Goal: Transaction & Acquisition: Subscribe to service/newsletter

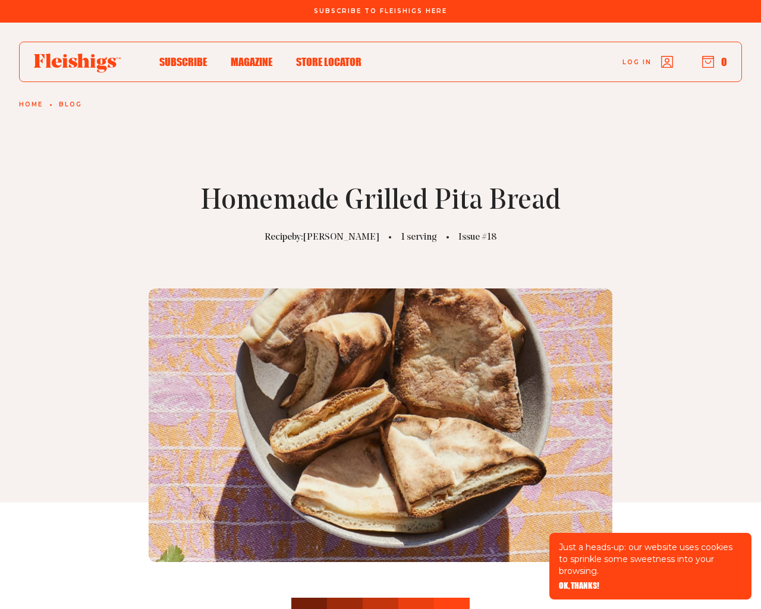
scroll to position [2594, 0]
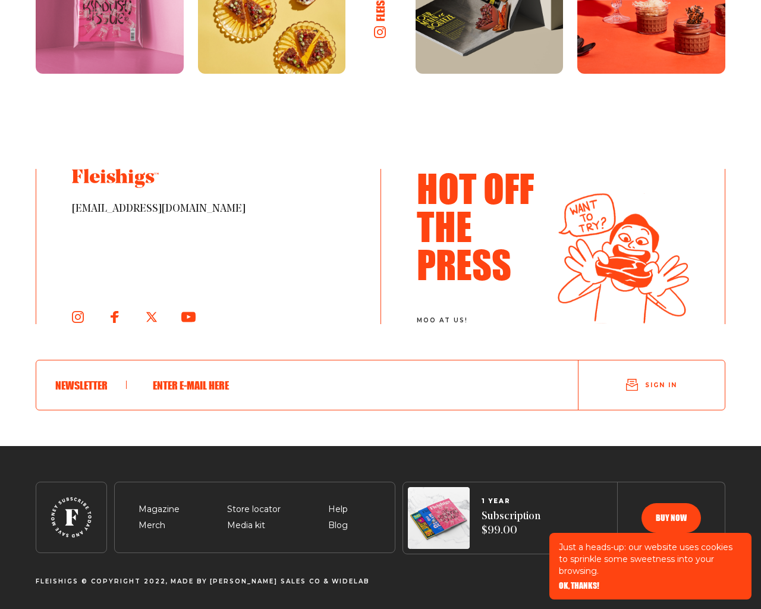
type input "[EMAIL_ADDRESS][DOMAIN_NAME]"
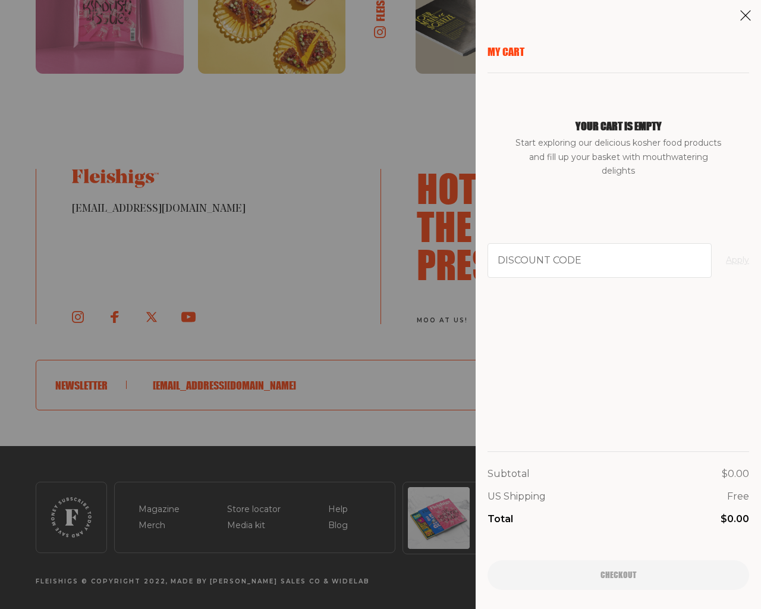
type input "94102"
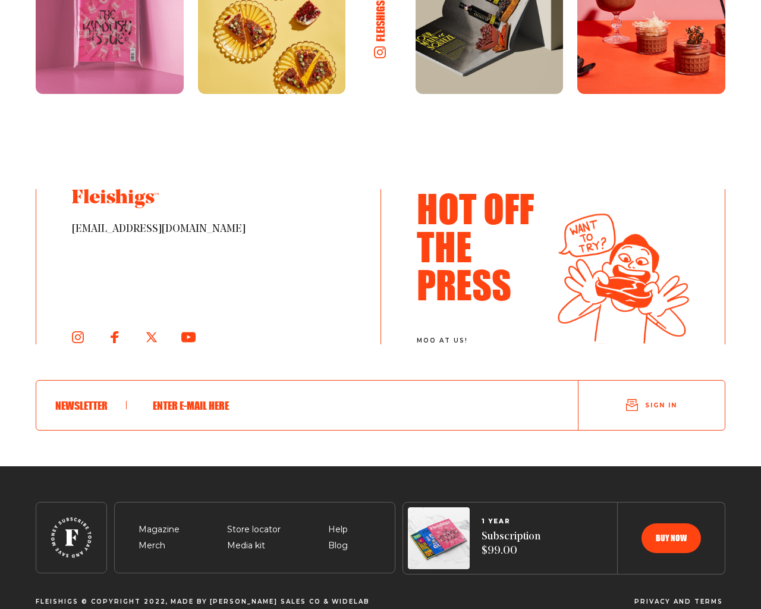
scroll to position [1733, 0]
type input "[EMAIL_ADDRESS][DOMAIN_NAME]"
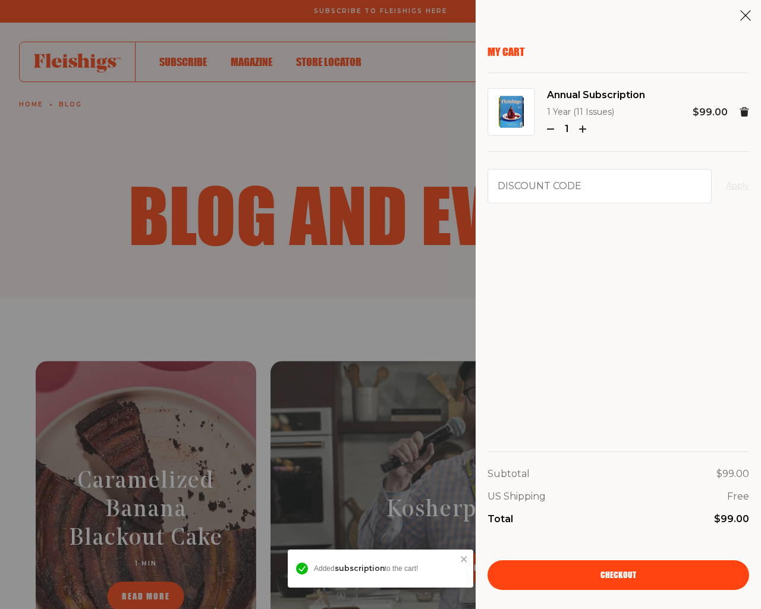
scroll to position [1753, 0]
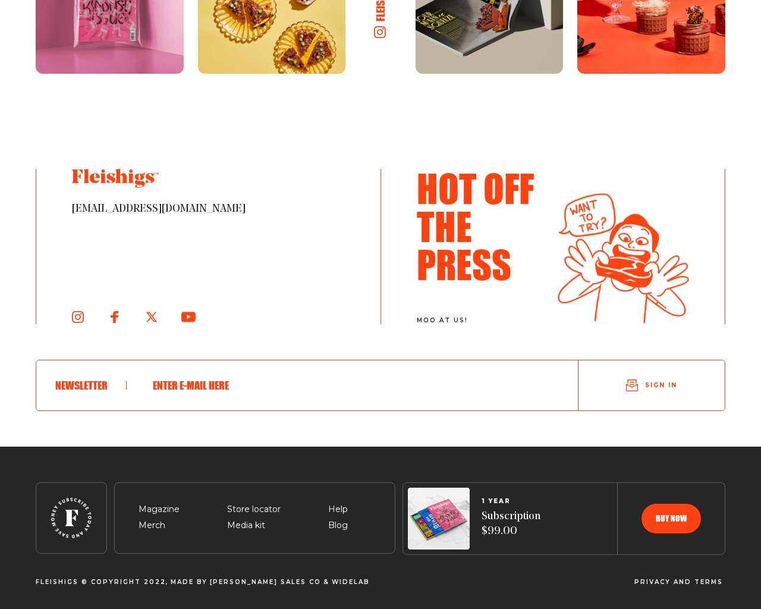
scroll to position [1454, 0]
type input "[EMAIL_ADDRESS][DOMAIN_NAME]"
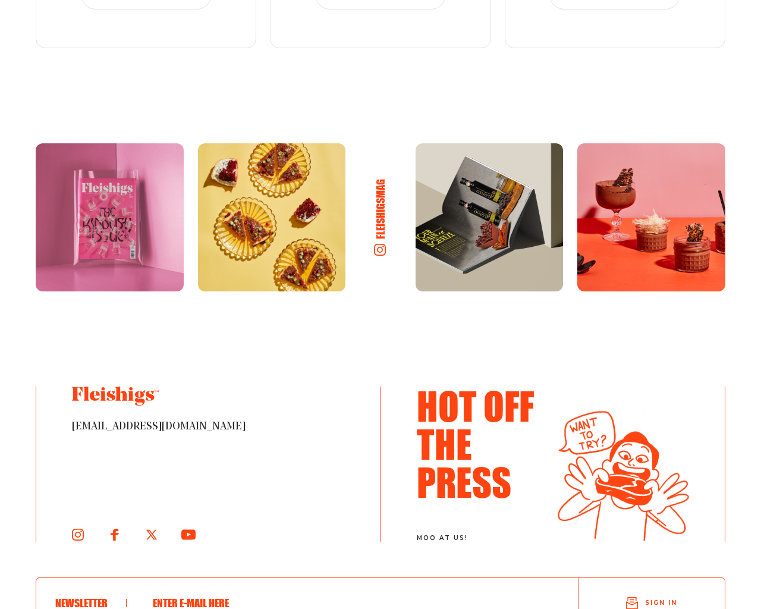
scroll to position [2361, 0]
type input "testing@example.com"
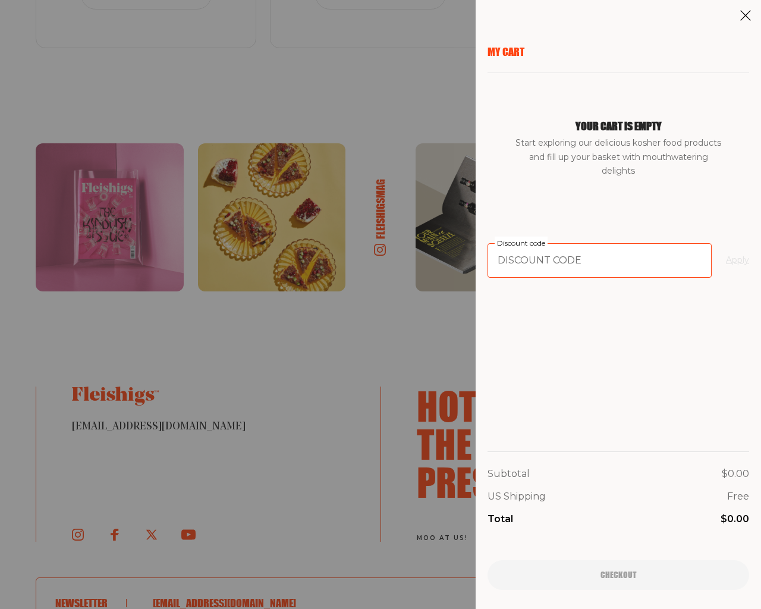
type input "94102"
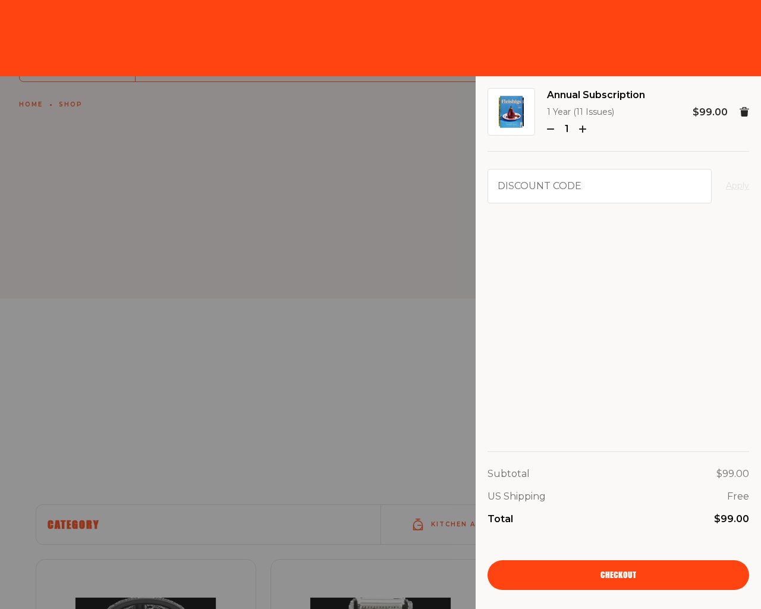
type input "94102"
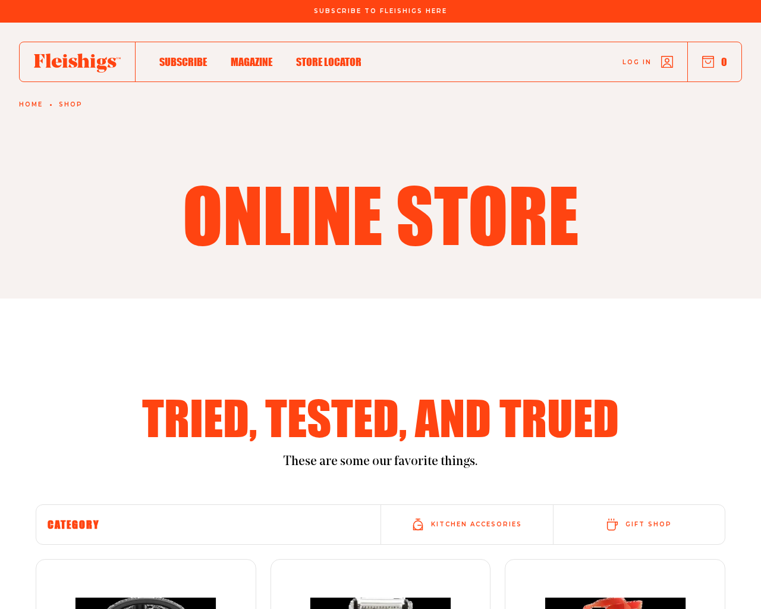
type input "testing@example.com"
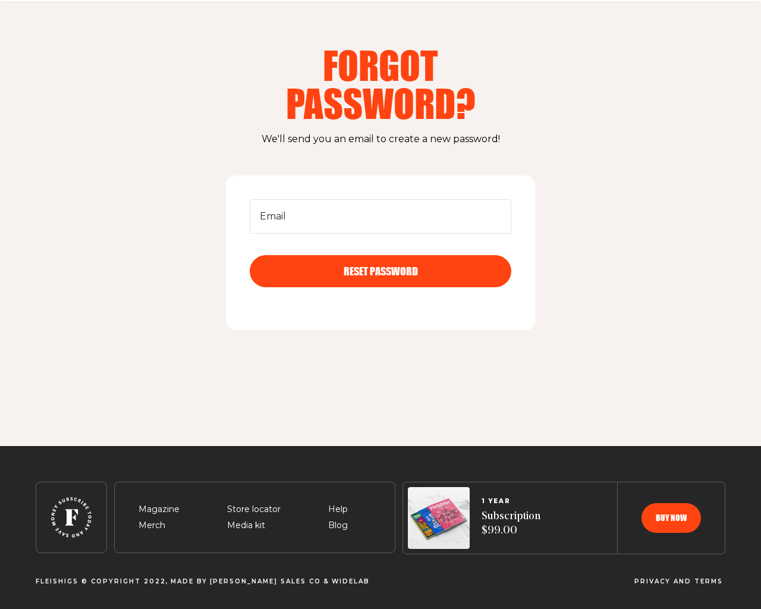
scroll to position [39, 0]
type input "[EMAIL_ADDRESS][DOMAIN_NAME]"
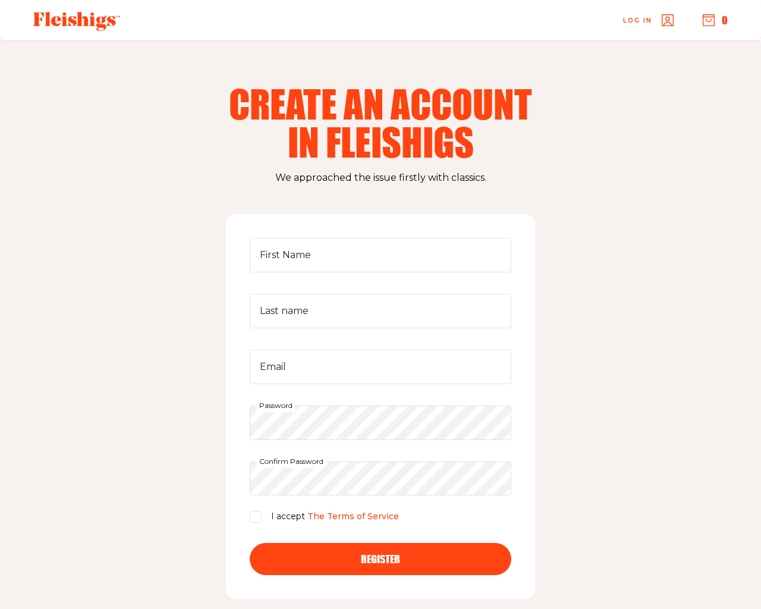
scroll to position [210, 0]
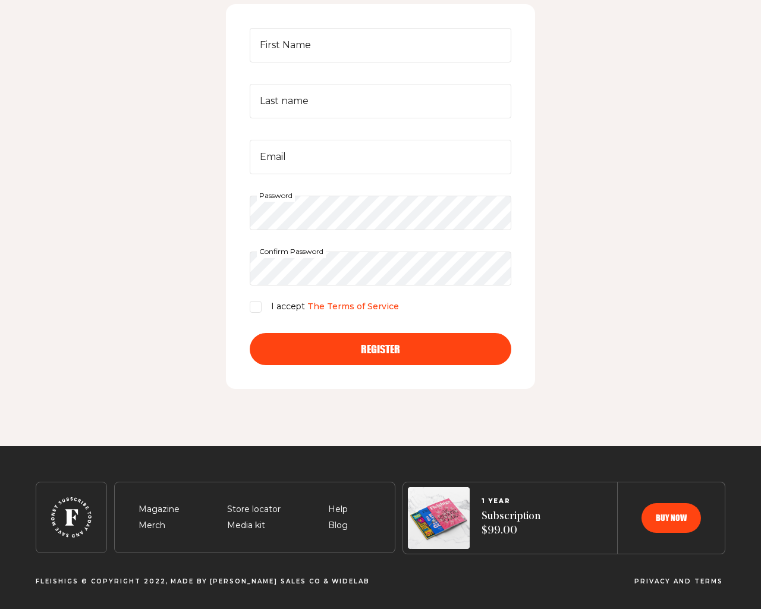
type input "CpjJwWHV"
type input "[EMAIL_ADDRESS][DOMAIN_NAME]"
checkbox input "false"
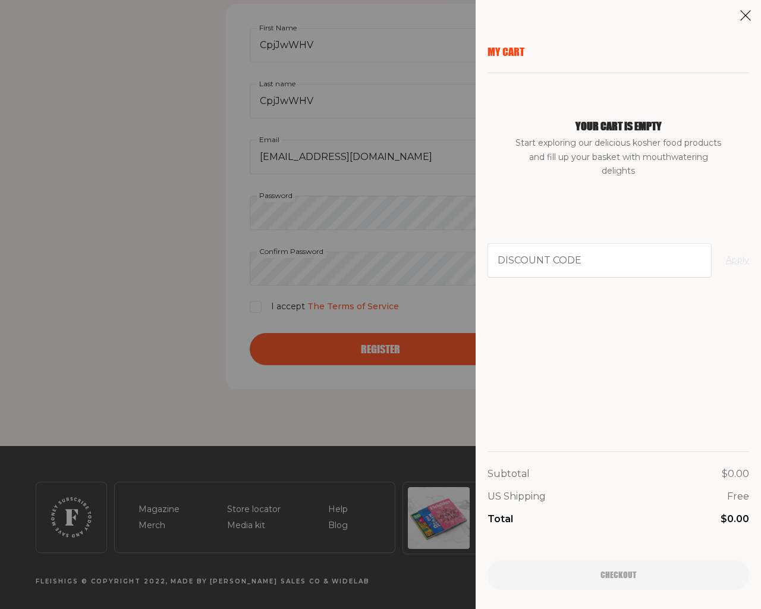
type input "94102"
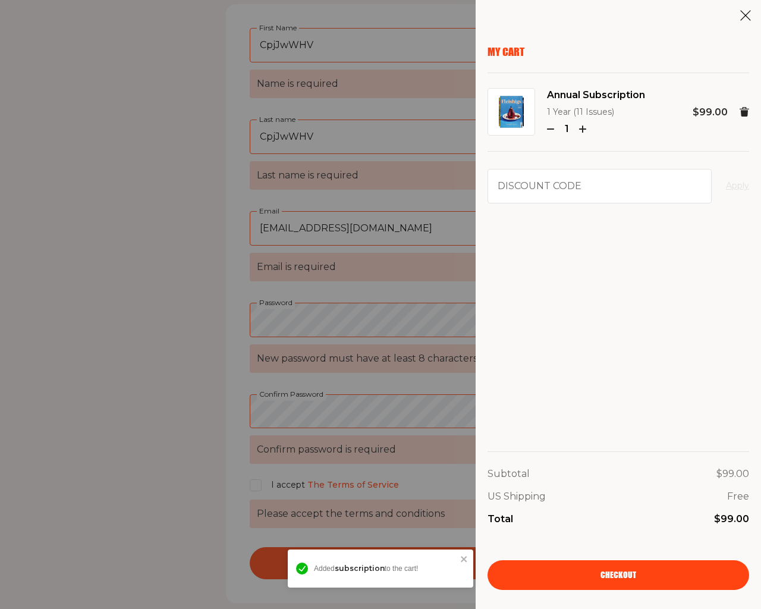
scroll to position [424, 0]
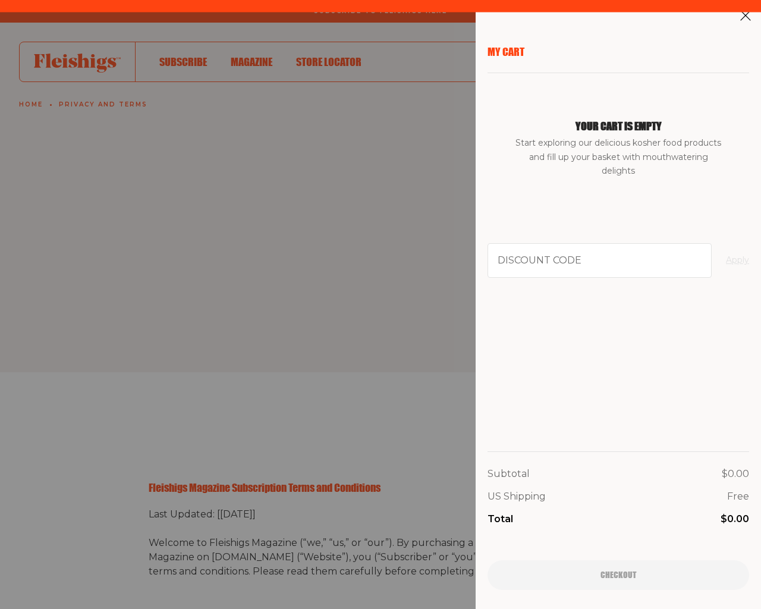
scroll to position [2278, 0]
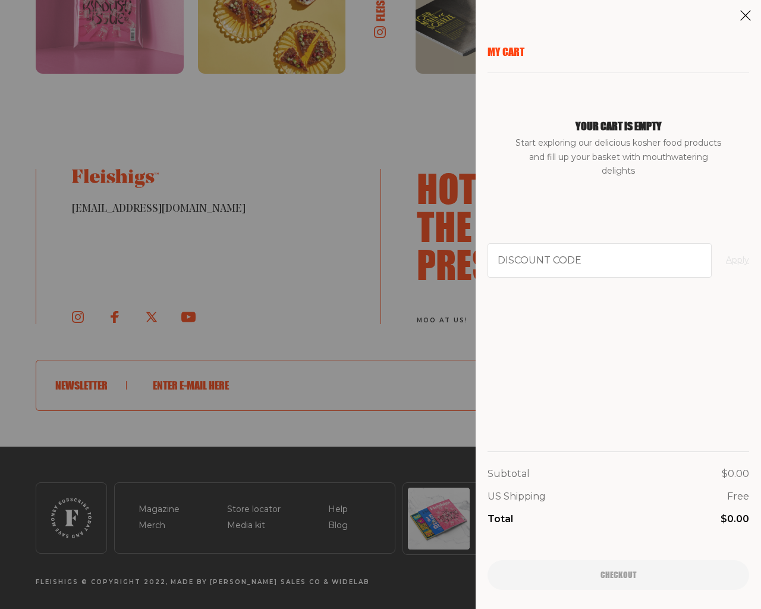
scroll to position [2578, 0]
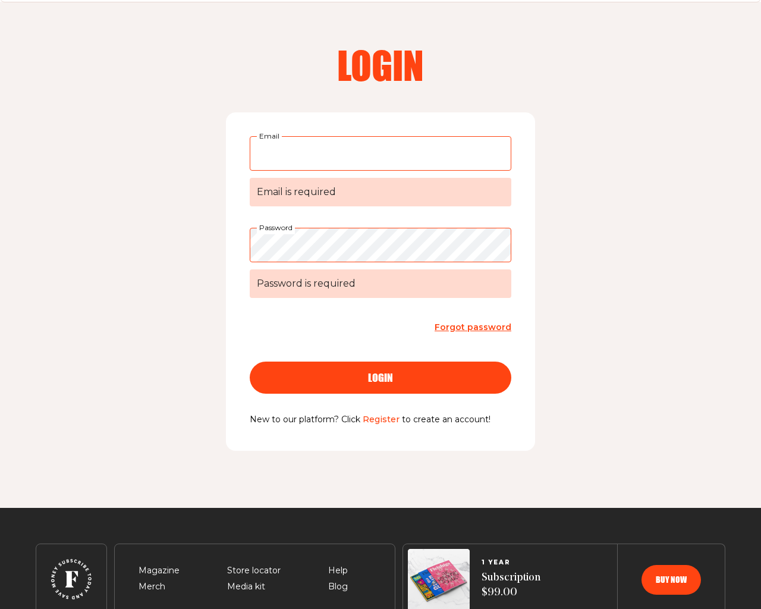
scroll to position [101, 0]
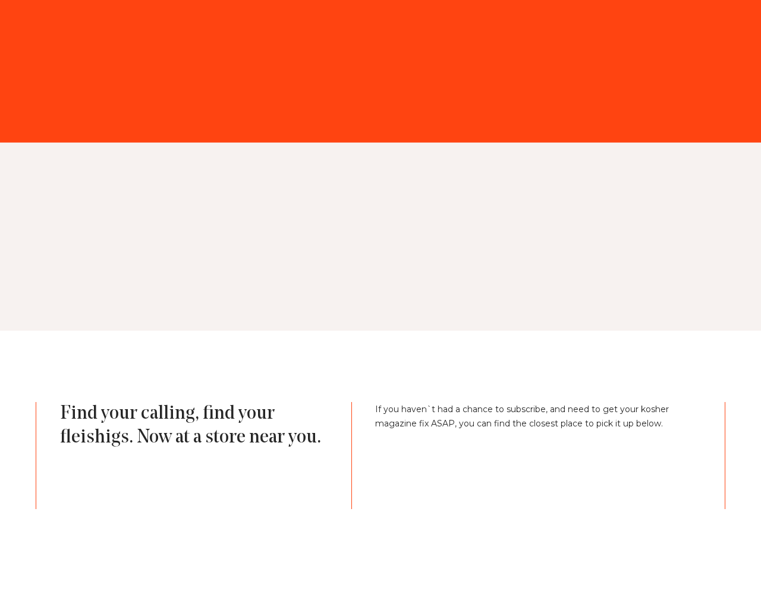
scroll to position [1042, 0]
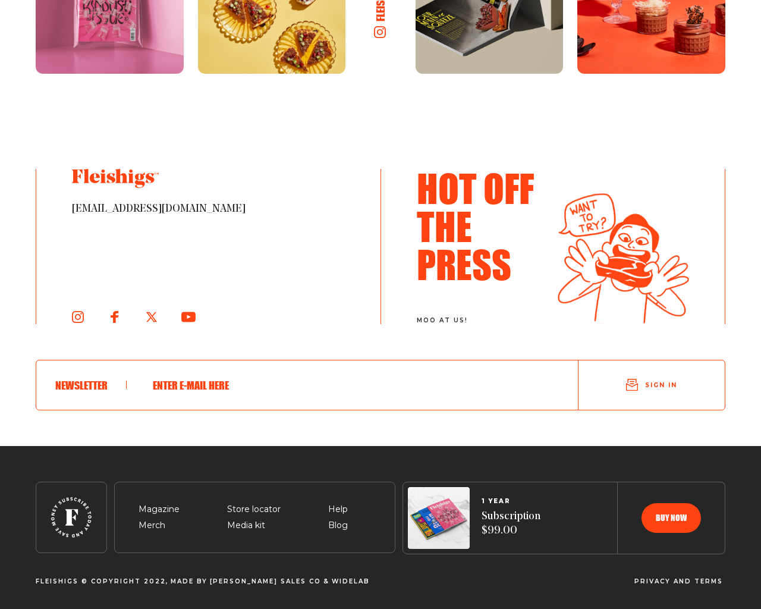
type input "[EMAIL_ADDRESS][DOMAIN_NAME]"
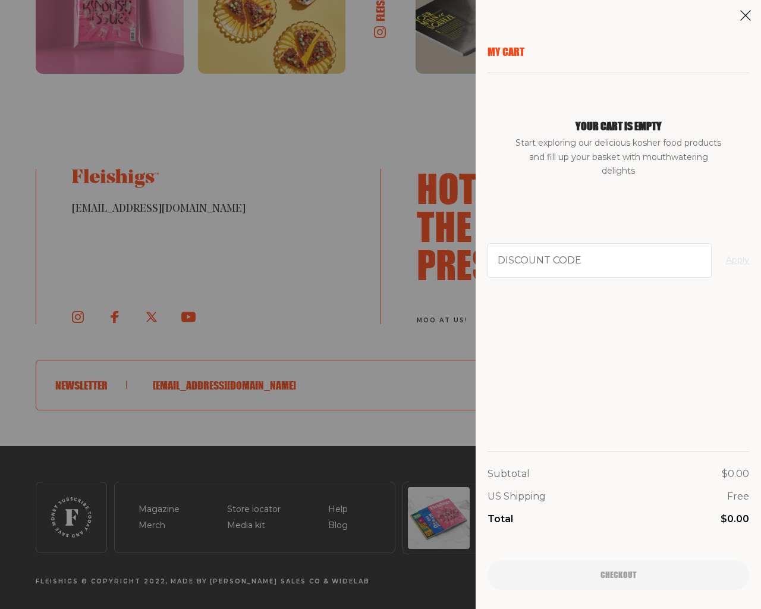
scroll to position [1077, 0]
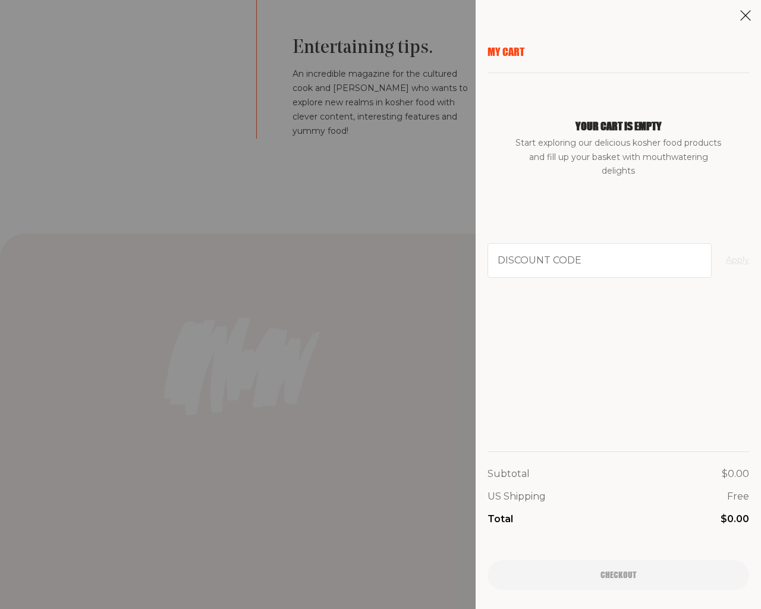
scroll to position [2578, 0]
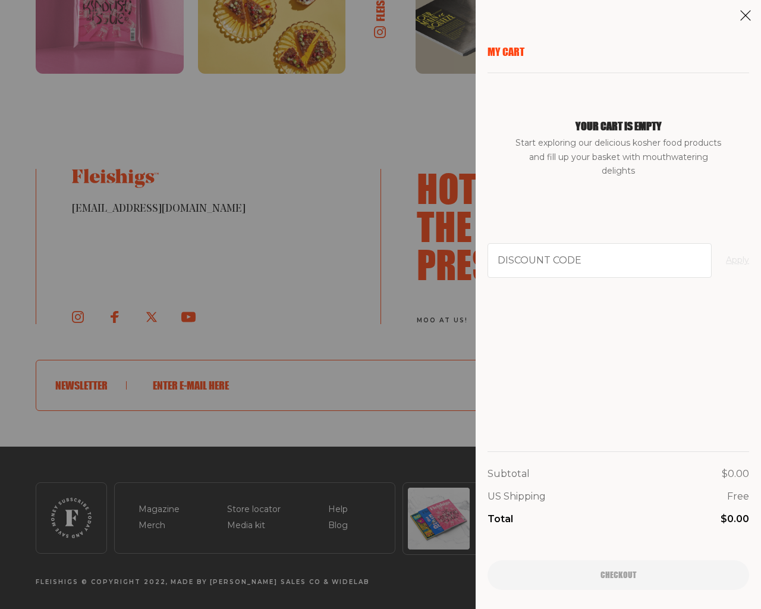
type input "[EMAIL_ADDRESS][DOMAIN_NAME]"
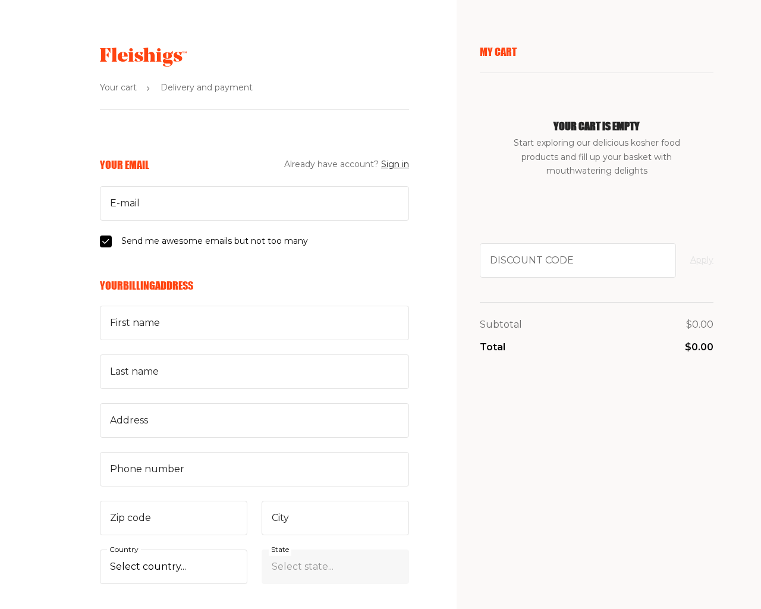
scroll to position [344, 0]
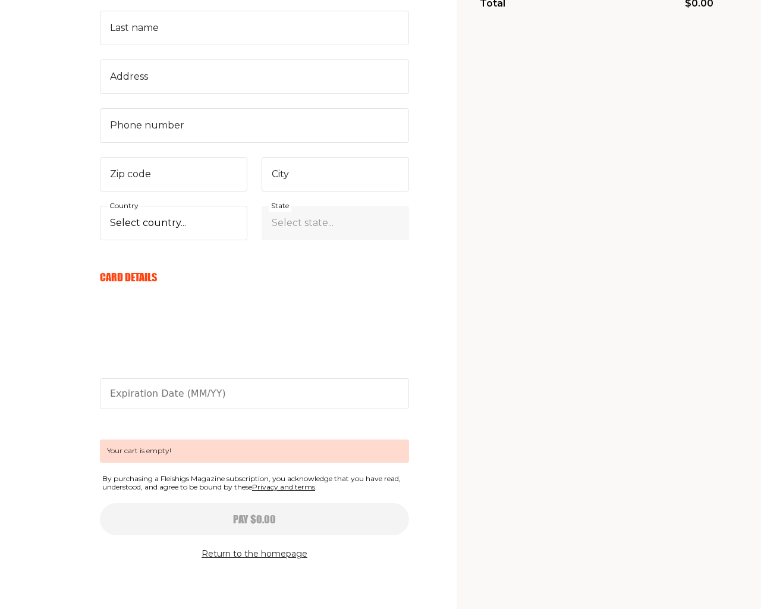
type input "[EMAIL_ADDRESS][DOMAIN_NAME]"
checkbox input "true"
type input "CpjJwWHV"
type input "[STREET_ADDRESS]"
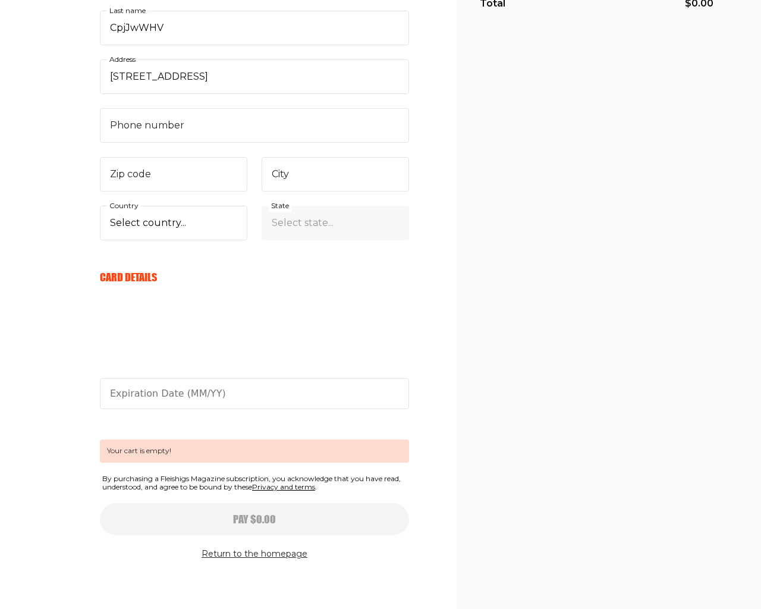
type input "e"
type input "[GEOGRAPHIC_DATA]"
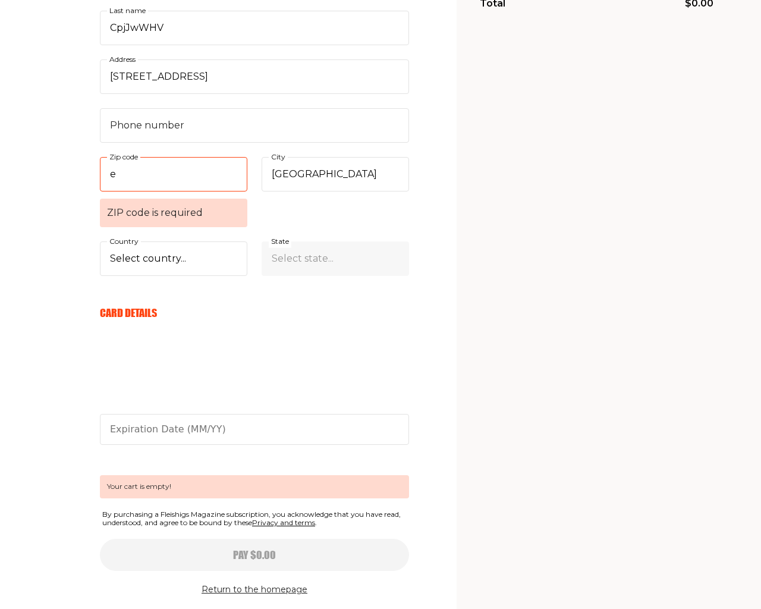
scroll to position [380, 0]
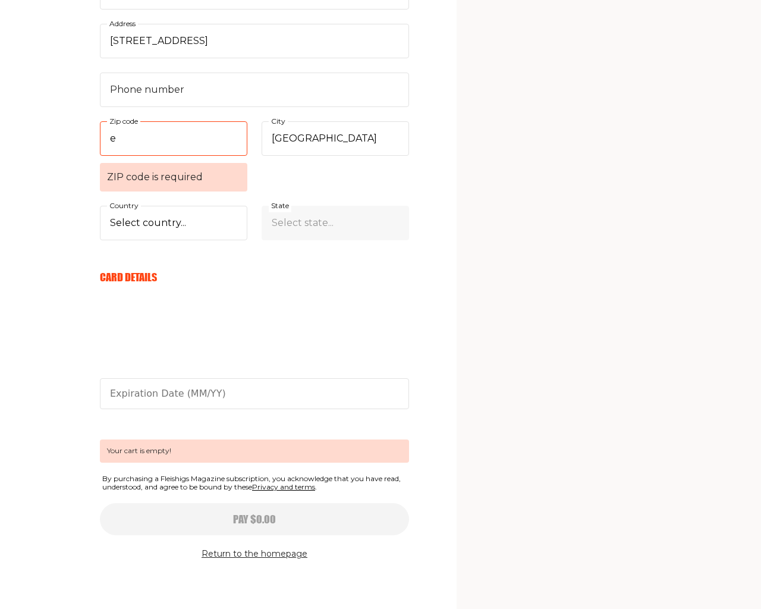
type input "94102"
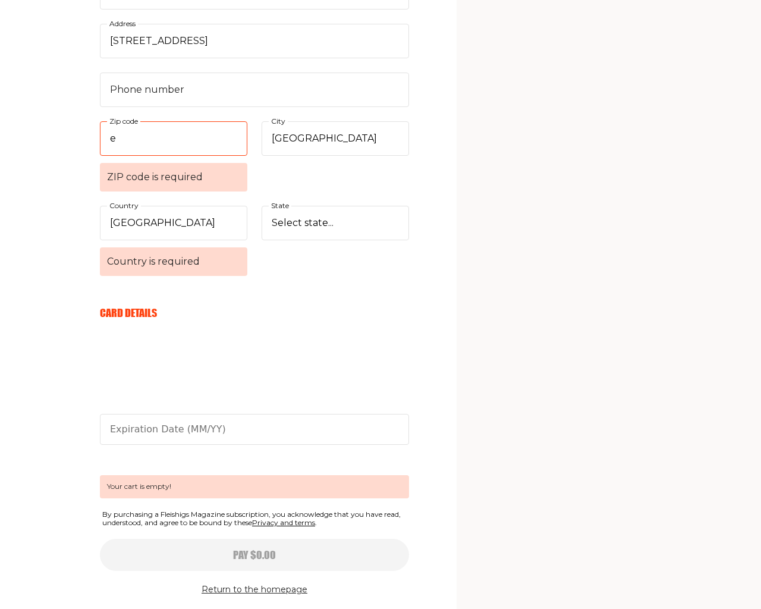
select select "US"
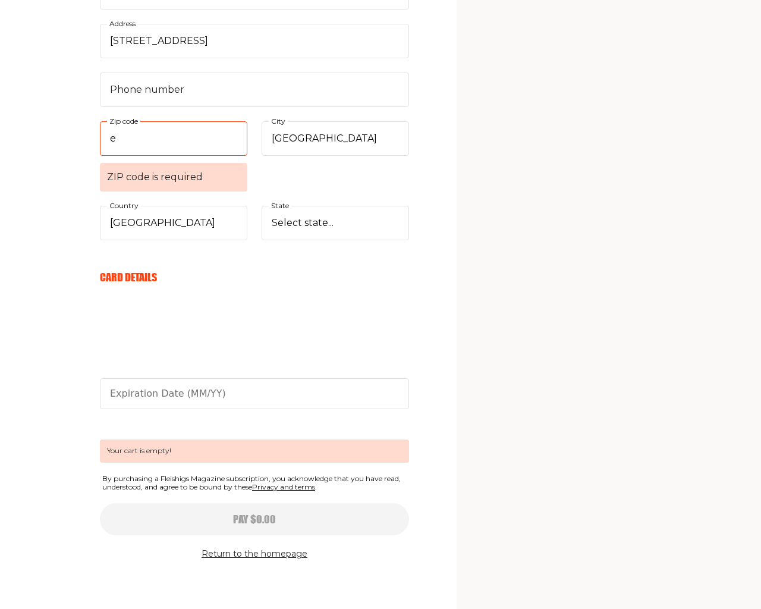
select select "[US_STATE]"
select select "CA"
select select
select select "AL"
select select
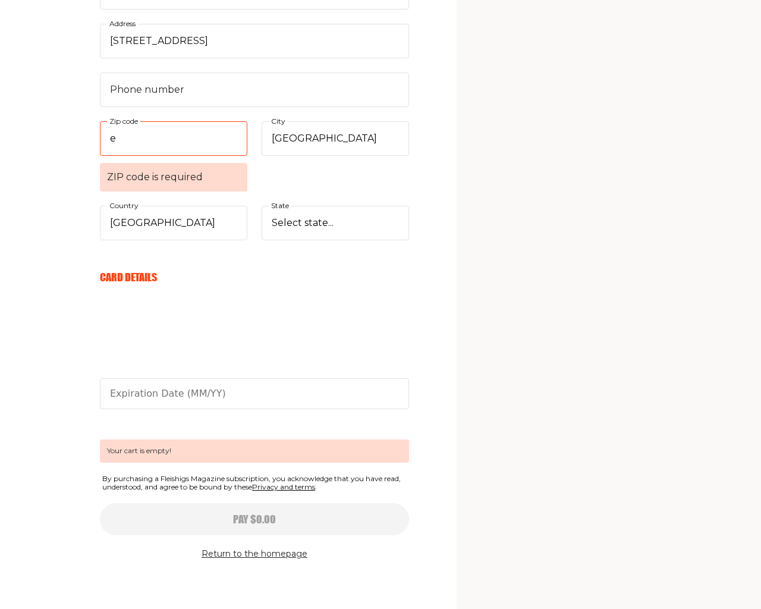
scroll to position [415, 0]
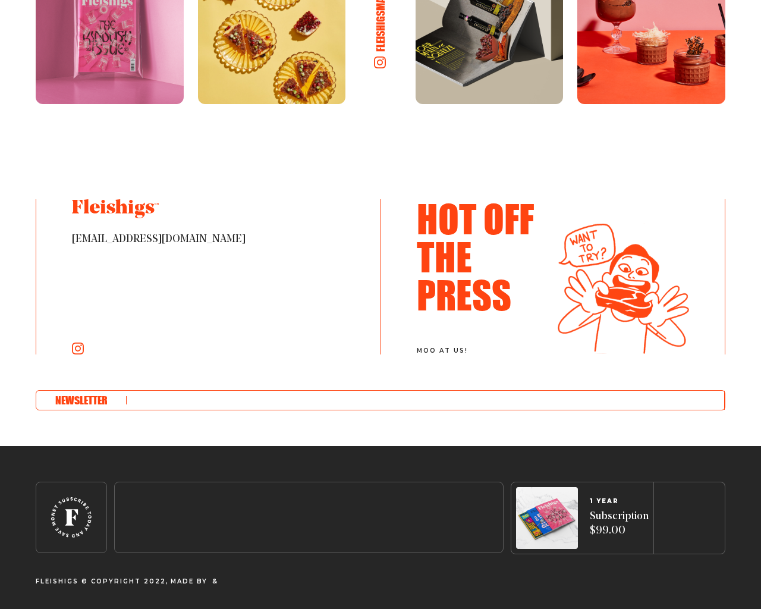
scroll to position [5689, 0]
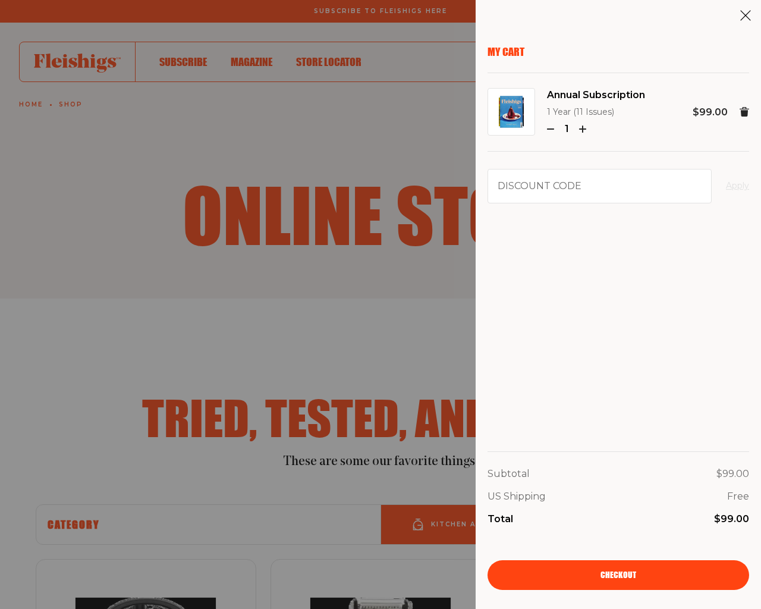
scroll to position [1836, 0]
